Goal: Transaction & Acquisition: Purchase product/service

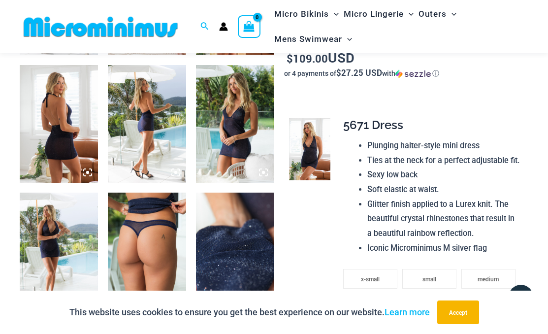
scroll to position [533, 0]
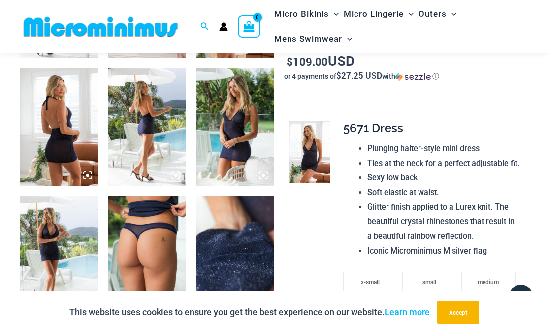
click at [164, 133] on img at bounding box center [147, 126] width 78 height 117
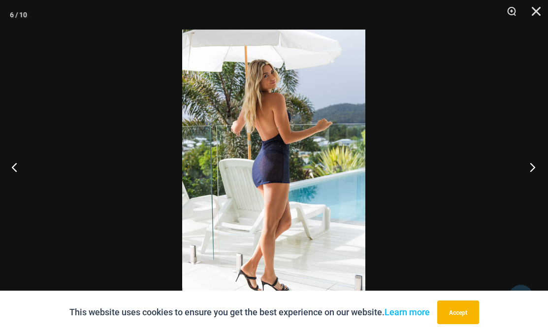
click at [535, 165] on button "Next" at bounding box center [529, 166] width 37 height 49
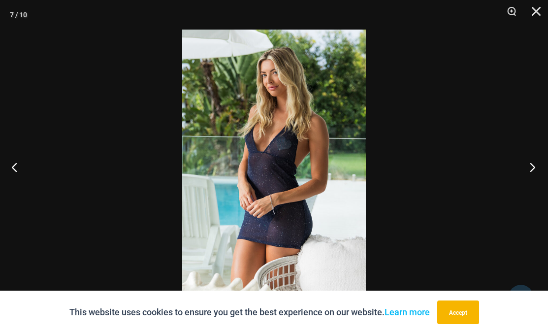
click at [535, 165] on button "Next" at bounding box center [529, 166] width 37 height 49
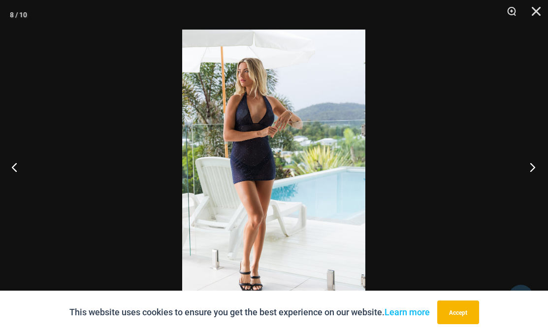
click at [535, 165] on button "Next" at bounding box center [529, 166] width 37 height 49
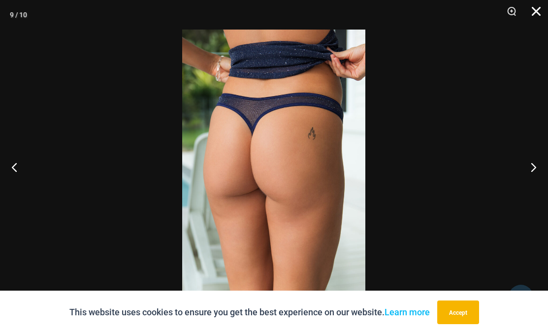
click at [535, 11] on button "Close" at bounding box center [532, 15] width 25 height 30
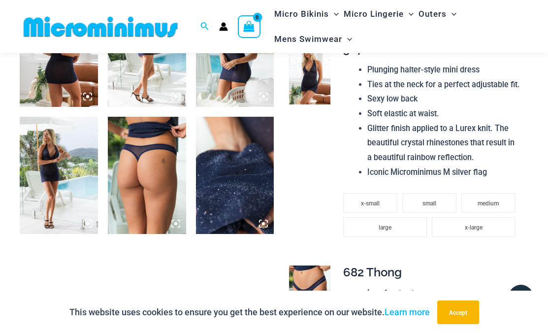
scroll to position [613, 0]
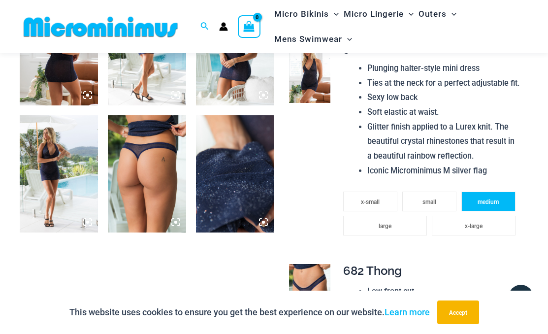
click at [487, 194] on li "medium" at bounding box center [488, 202] width 54 height 20
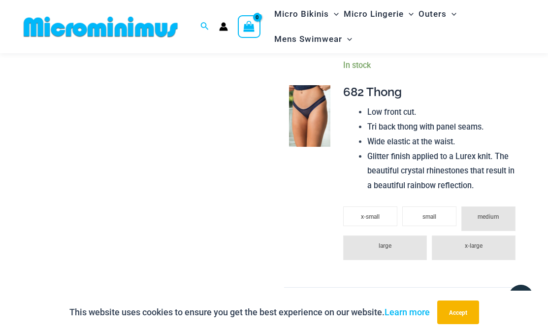
scroll to position [825, 0]
click at [431, 207] on li "small" at bounding box center [429, 216] width 54 height 20
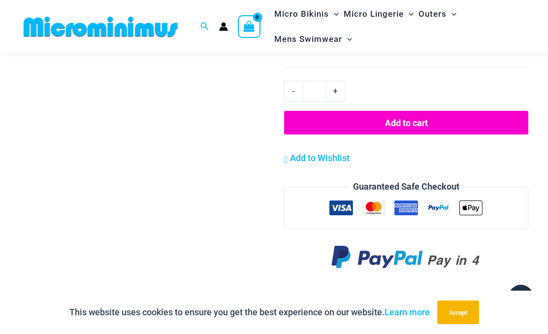
scroll to position [1077, 0]
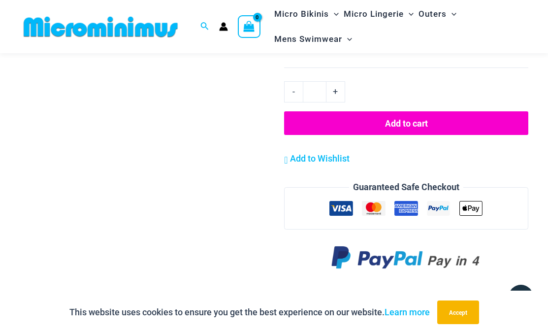
click at [391, 115] on button "Add to cart" at bounding box center [406, 123] width 244 height 24
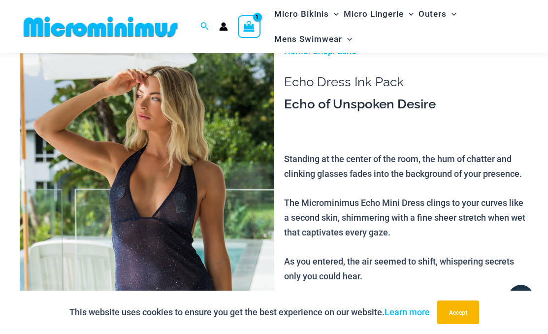
scroll to position [32, 0]
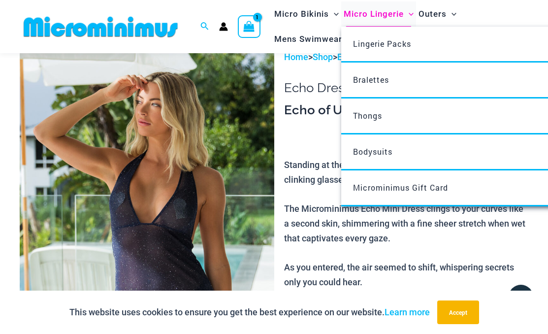
click at [390, 16] on span "Micro Lingerie" at bounding box center [374, 13] width 60 height 25
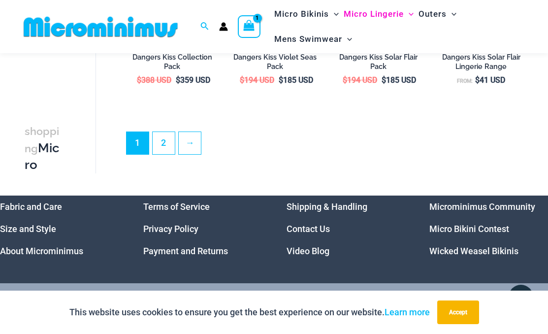
scroll to position [1999, 0]
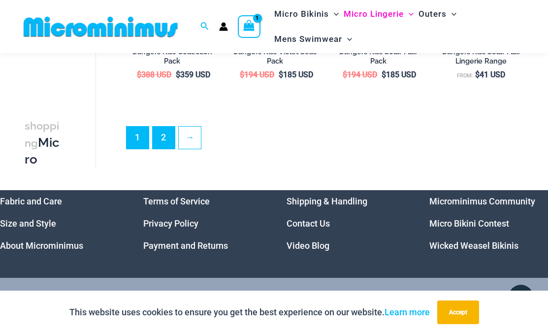
click at [167, 142] on link "2" at bounding box center [164, 138] width 22 height 22
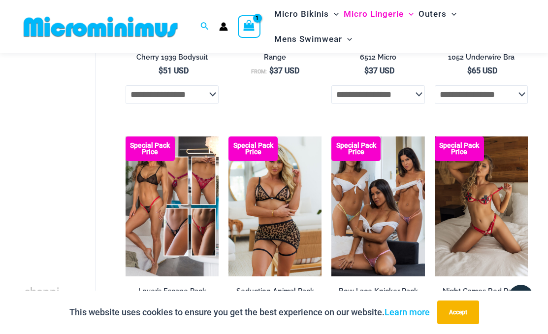
scroll to position [1674, 0]
